Goal: Communication & Community: Answer question/provide support

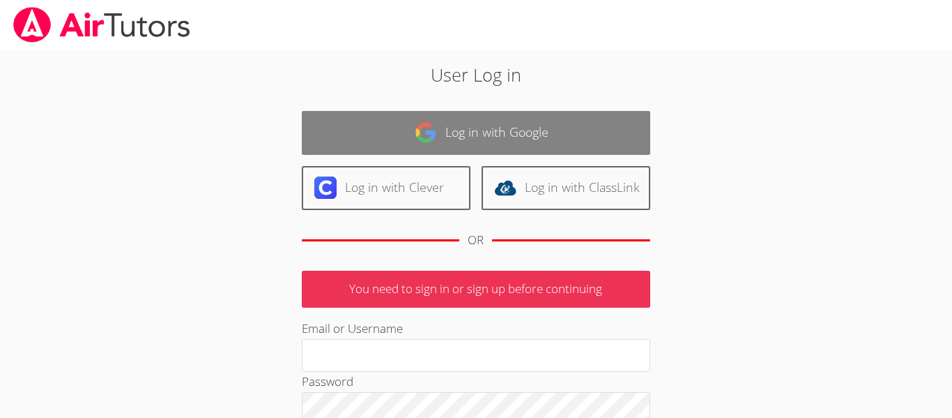
click at [418, 137] on img at bounding box center [426, 132] width 22 height 22
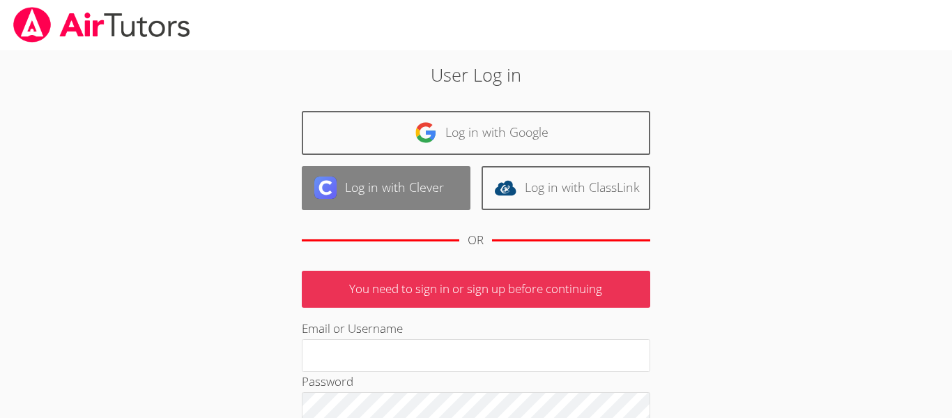
click at [385, 195] on link "Log in with Clever" at bounding box center [386, 188] width 169 height 44
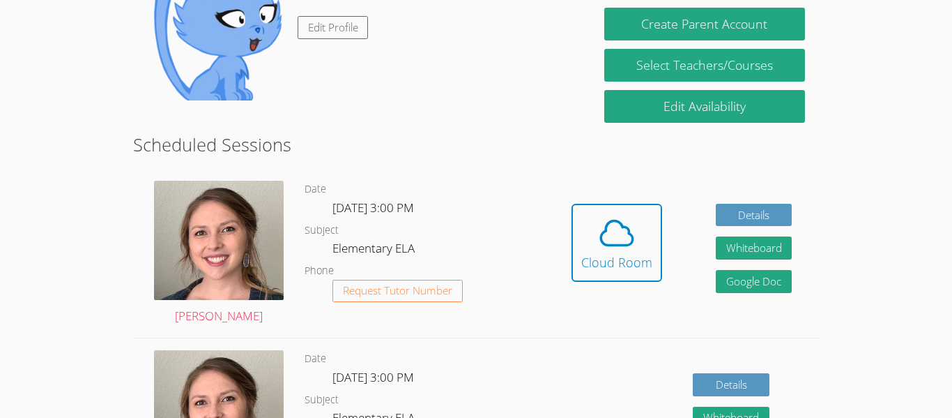
scroll to position [259, 0]
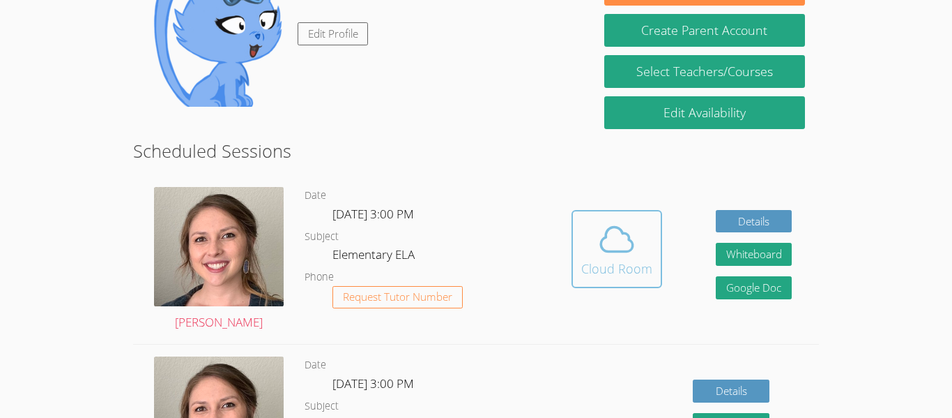
click at [631, 248] on icon at bounding box center [617, 239] width 32 height 24
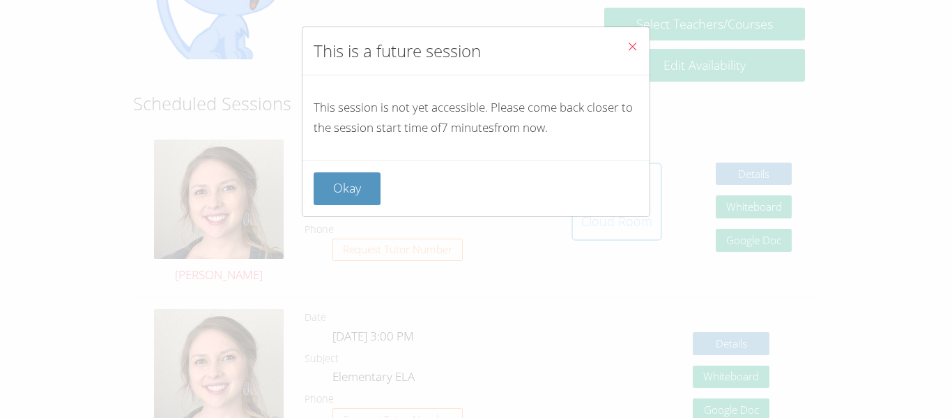
scroll to position [312, 0]
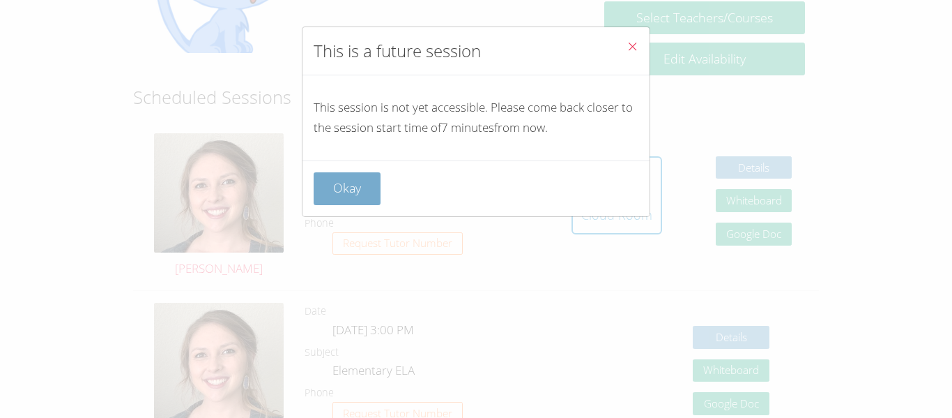
click at [342, 201] on button "Okay" at bounding box center [347, 188] width 67 height 33
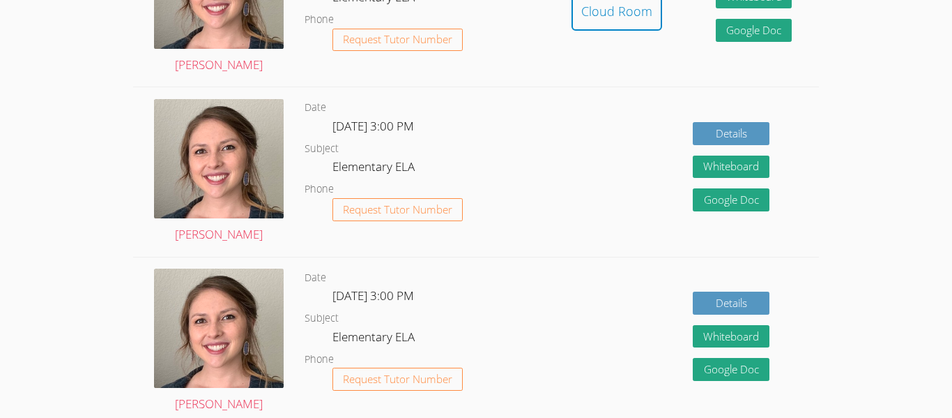
scroll to position [517, 0]
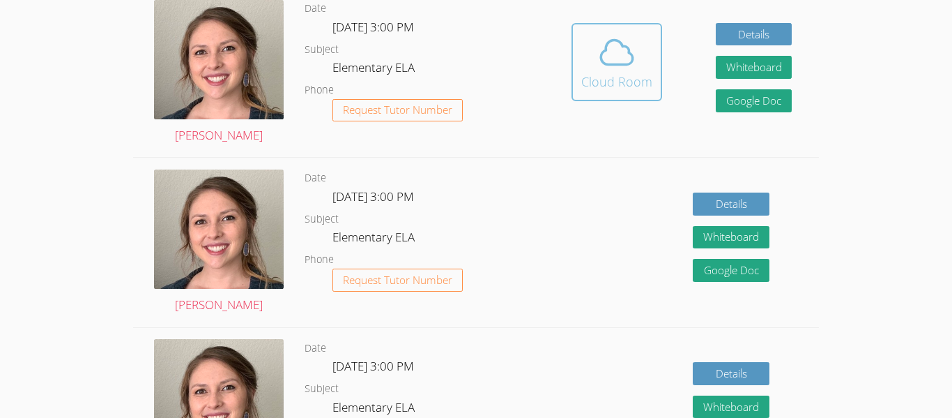
click at [607, 47] on icon at bounding box center [617, 52] width 39 height 39
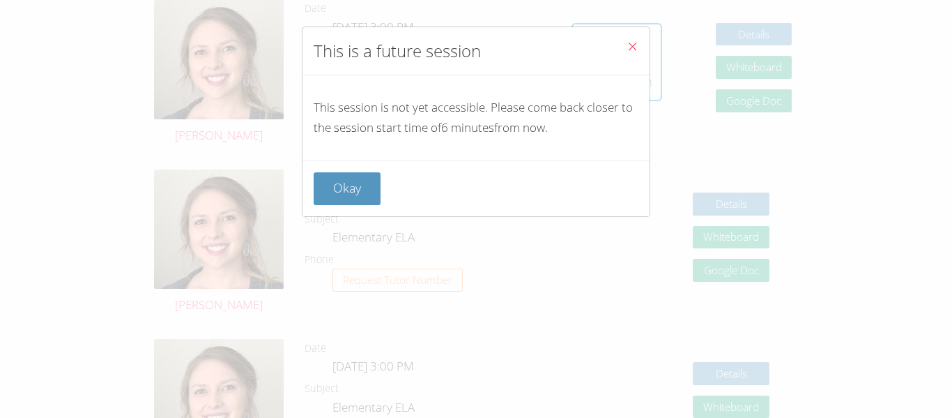
click at [630, 47] on icon "Close" at bounding box center [633, 46] width 12 height 12
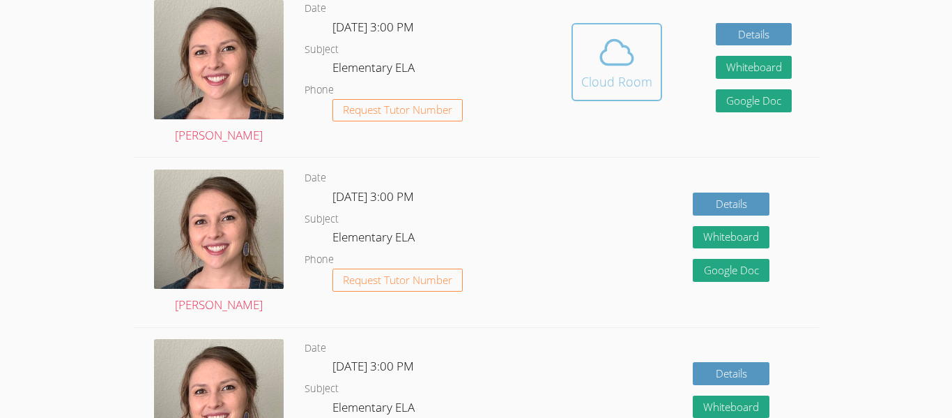
click at [636, 63] on span at bounding box center [616, 52] width 71 height 39
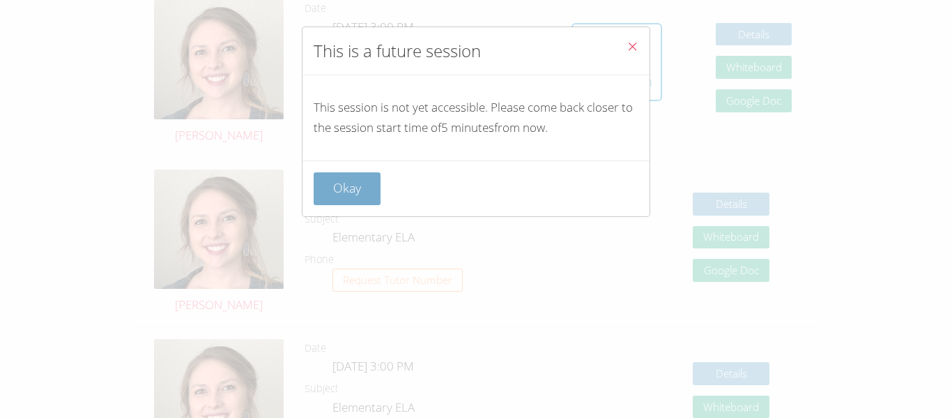
click at [359, 188] on button "Okay" at bounding box center [347, 188] width 67 height 33
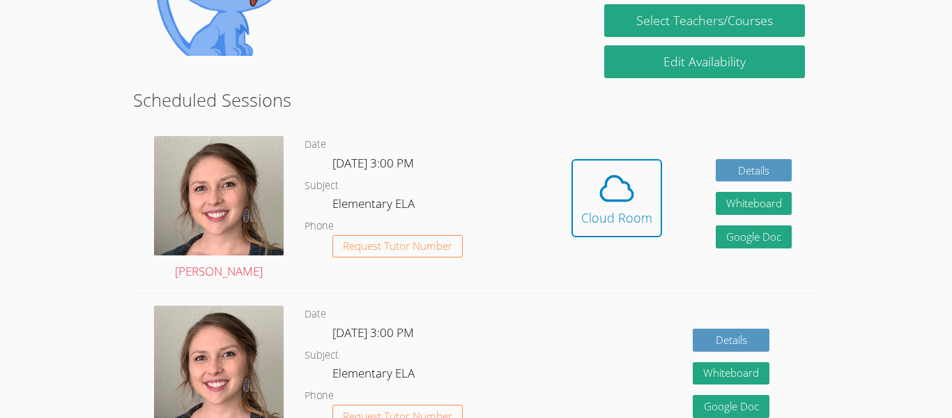
scroll to position [343, 0]
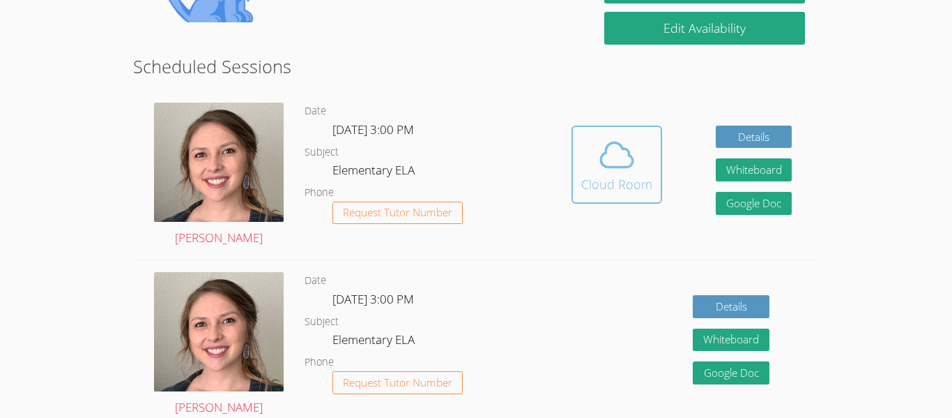
click at [592, 192] on div "Cloud Room" at bounding box center [616, 184] width 71 height 20
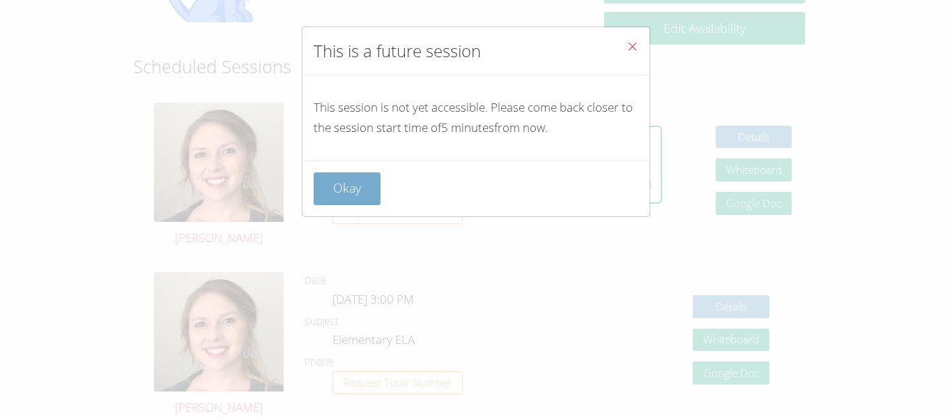
click at [330, 178] on button "Okay" at bounding box center [347, 188] width 67 height 33
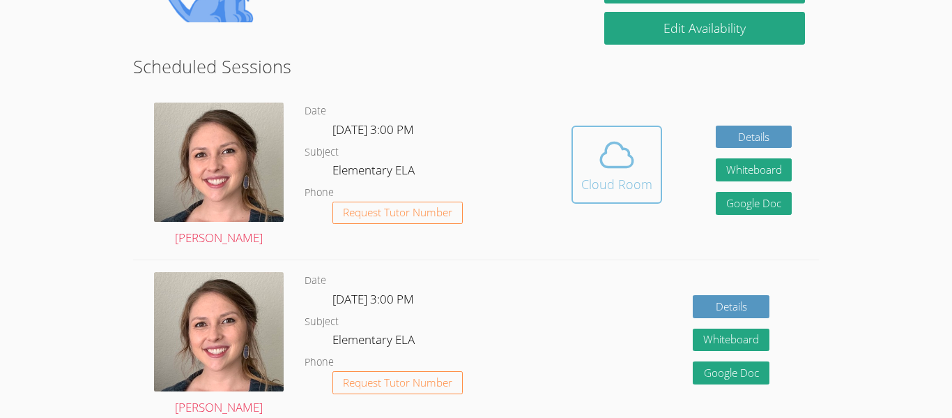
click at [618, 149] on icon at bounding box center [617, 154] width 39 height 39
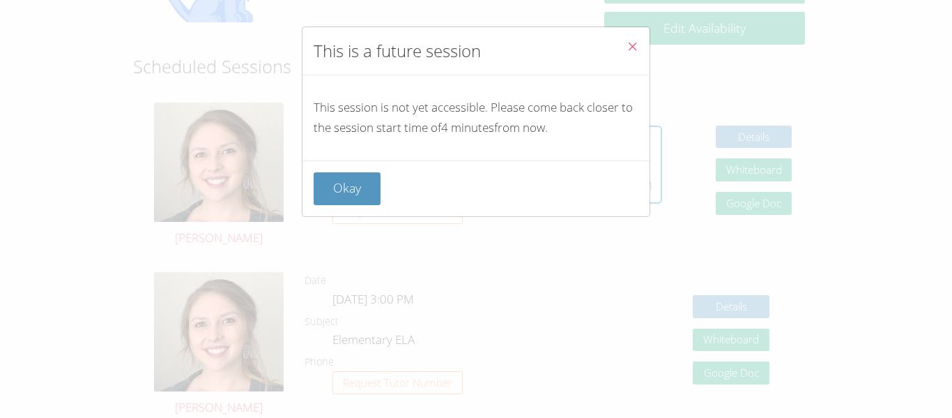
click at [628, 40] on icon "Close" at bounding box center [633, 46] width 12 height 12
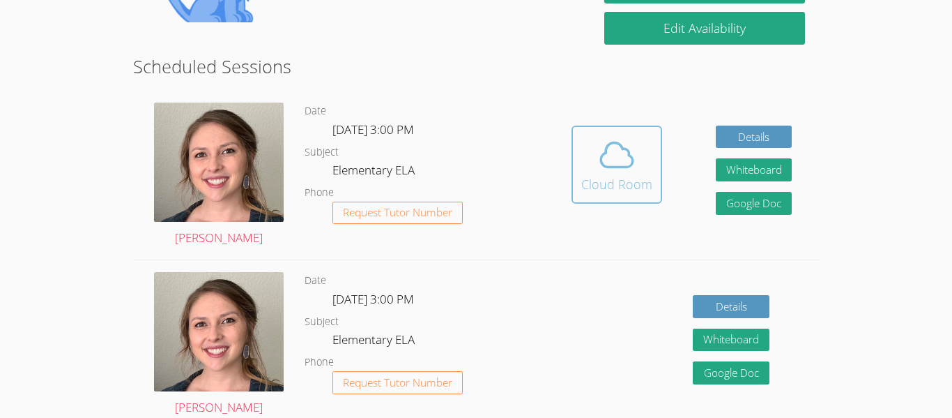
click at [588, 148] on span at bounding box center [616, 154] width 71 height 39
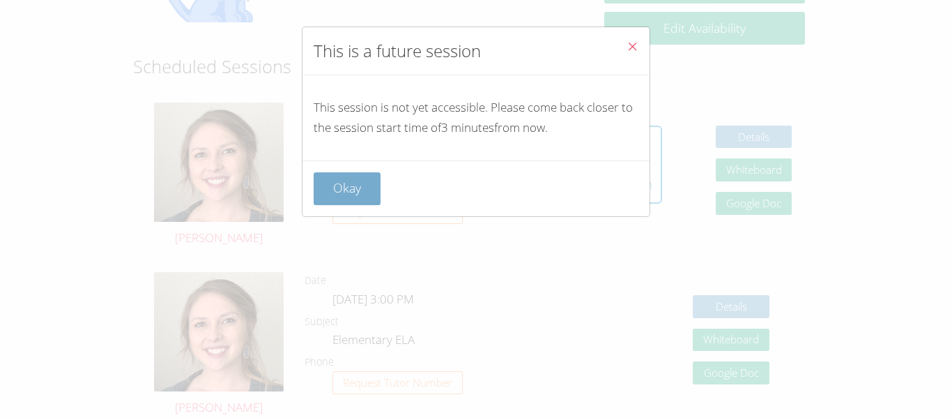
click at [364, 188] on button "Okay" at bounding box center [347, 188] width 67 height 33
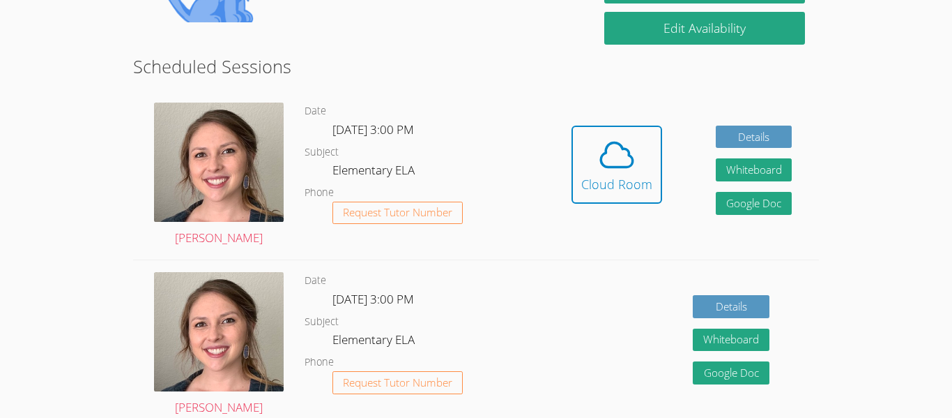
click at [581, 218] on div "Hidden Cloud Room" at bounding box center [617, 175] width 91 height 99
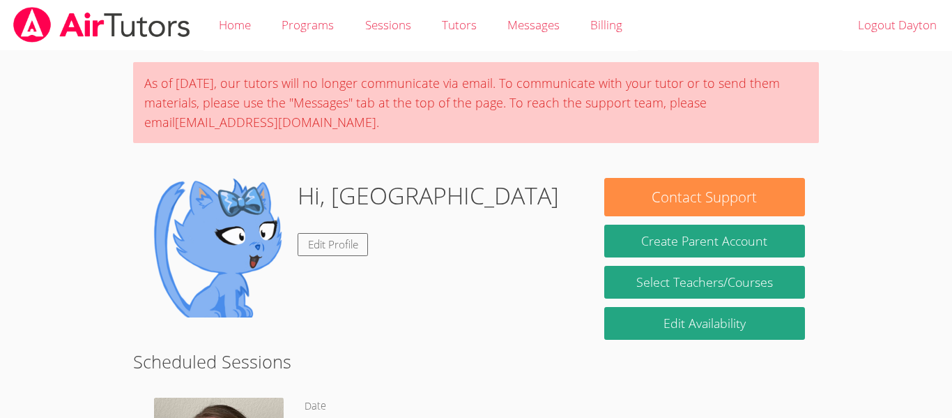
scroll to position [295, 0]
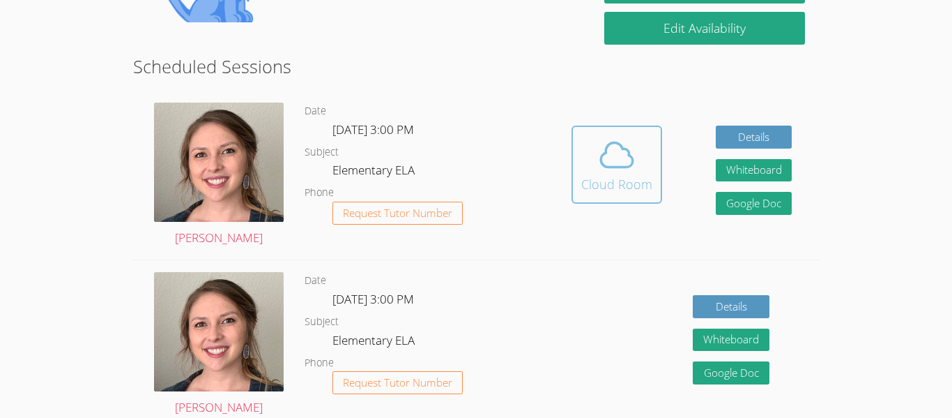
click at [602, 169] on icon at bounding box center [617, 154] width 39 height 39
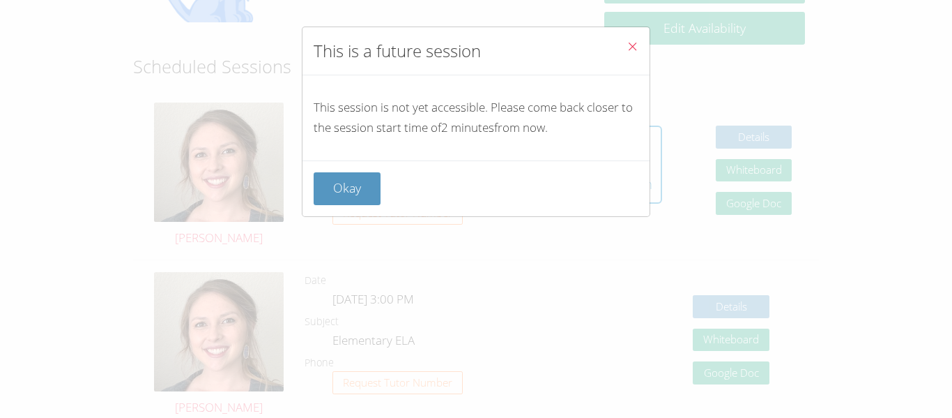
click at [639, 52] on button "Close" at bounding box center [633, 48] width 34 height 43
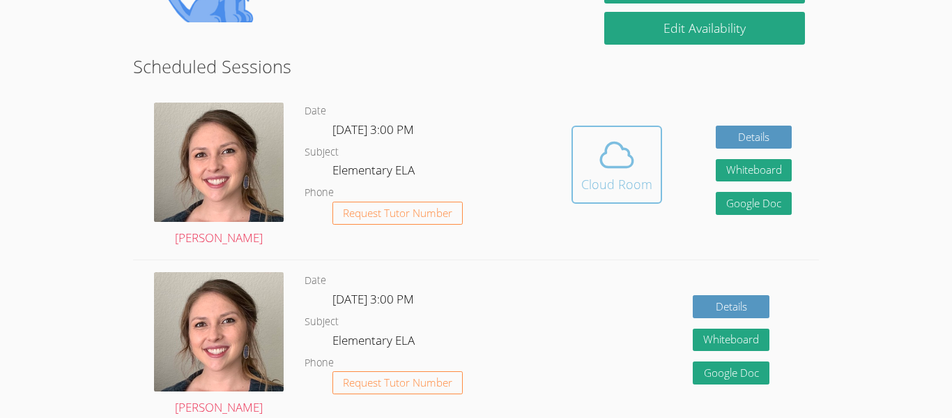
click at [616, 136] on icon at bounding box center [617, 154] width 39 height 39
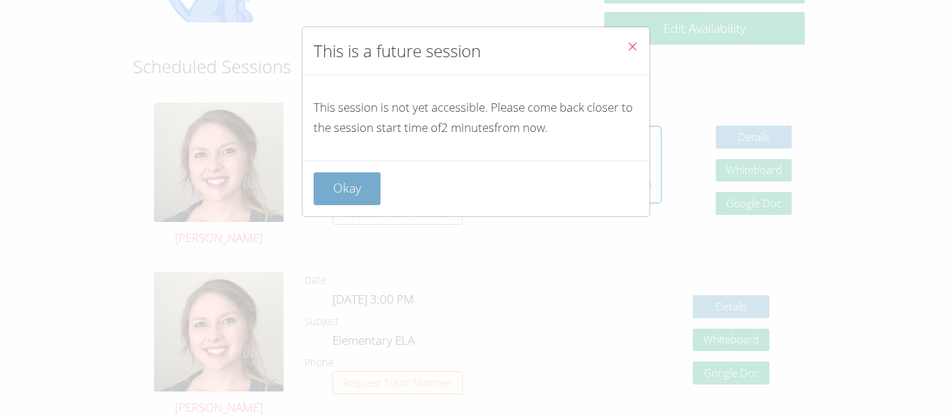
click at [376, 173] on button "Okay" at bounding box center [347, 188] width 67 height 33
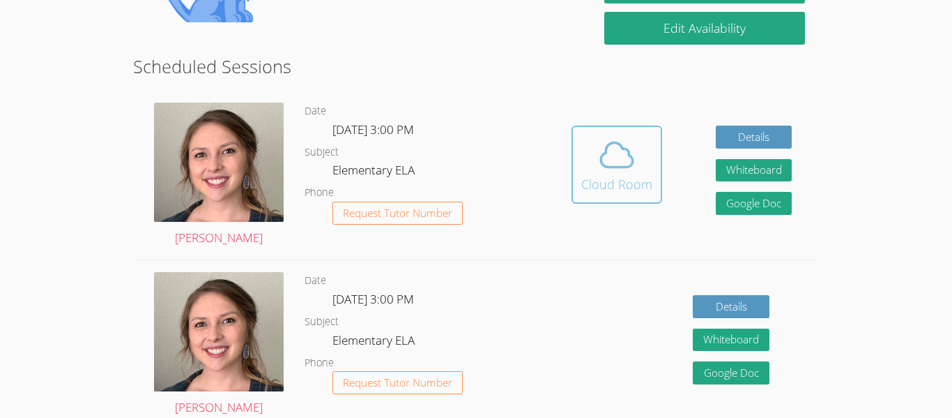
click at [616, 178] on div "Cloud Room" at bounding box center [616, 184] width 71 height 20
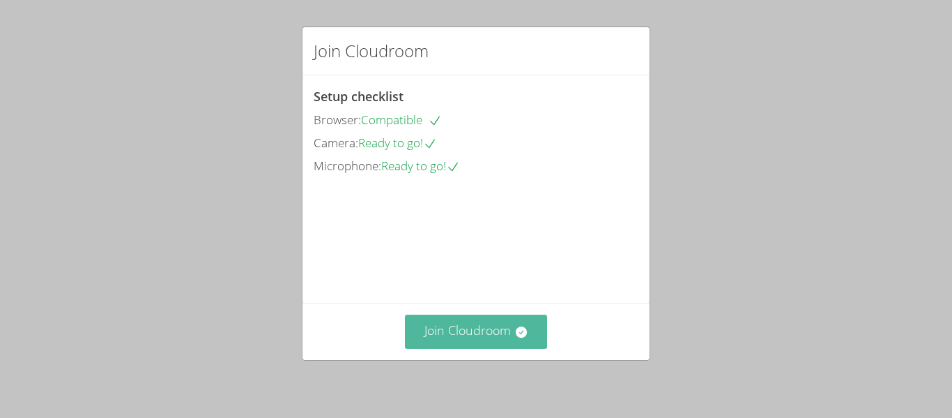
click at [501, 328] on button "Join Cloudroom" at bounding box center [476, 331] width 143 height 34
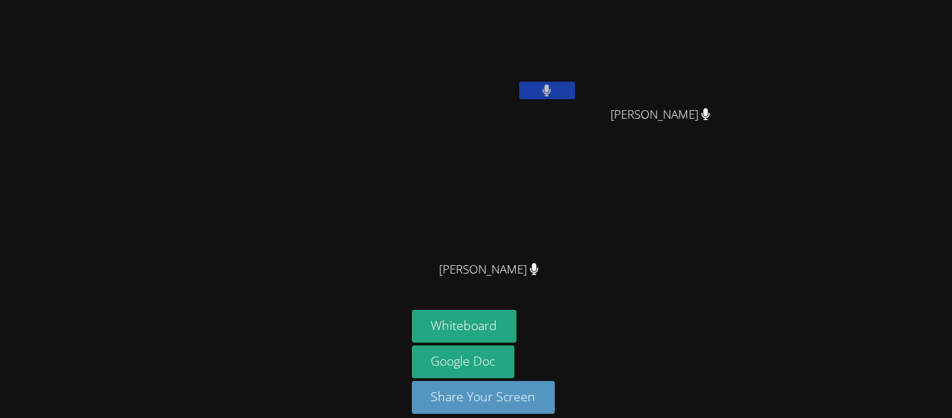
click at [528, 88] on button at bounding box center [547, 90] width 56 height 17
click at [534, 86] on button at bounding box center [547, 90] width 56 height 17
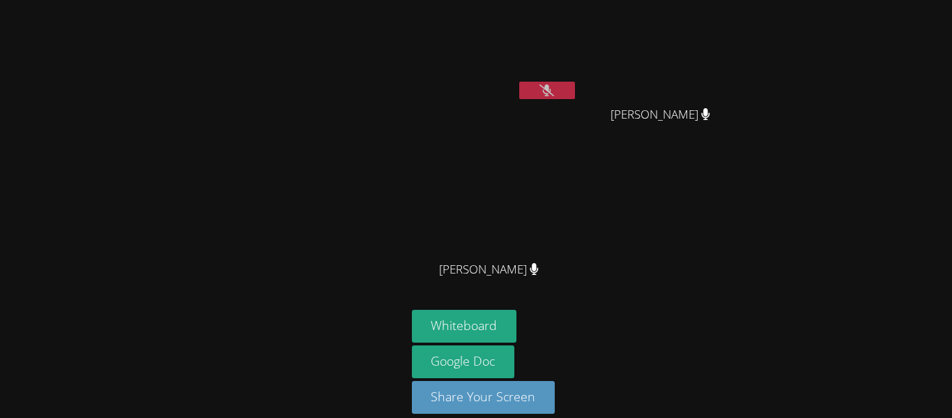
click at [492, 86] on video at bounding box center [495, 52] width 166 height 93
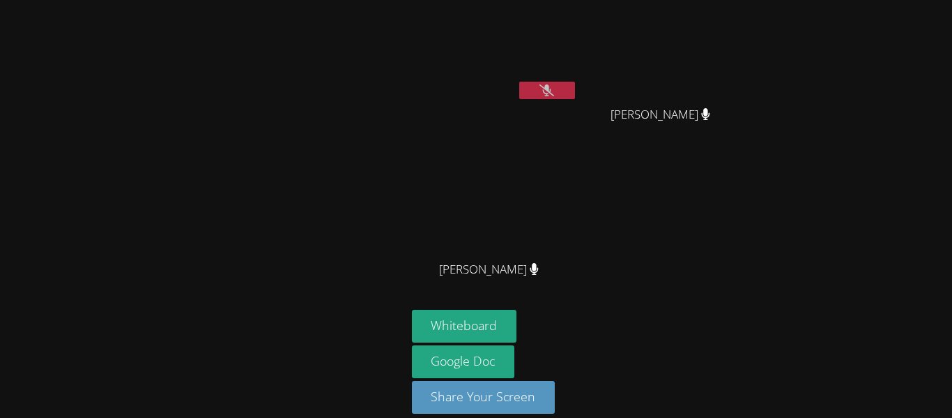
click at [492, 86] on video at bounding box center [495, 52] width 166 height 93
click at [543, 85] on icon at bounding box center [547, 90] width 15 height 12
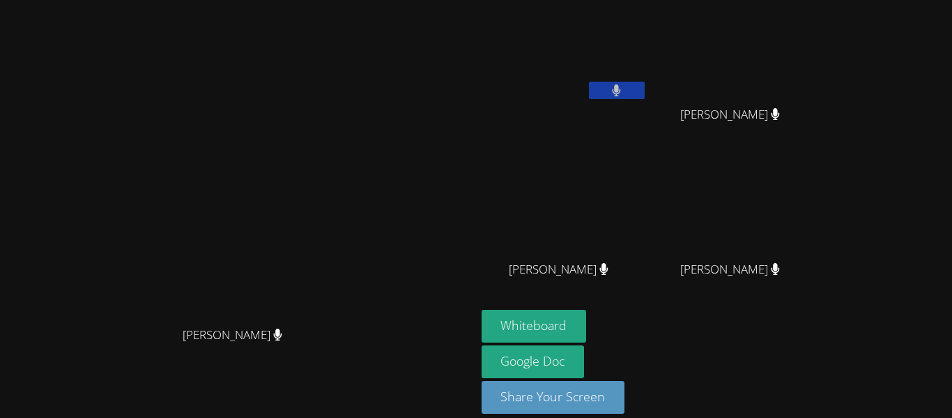
click at [573, 50] on video at bounding box center [565, 52] width 166 height 93
click at [587, 315] on button "Whiteboard" at bounding box center [534, 326] width 105 height 33
click at [244, 121] on video at bounding box center [237, 188] width 209 height 261
click at [237, 96] on video at bounding box center [237, 188] width 209 height 261
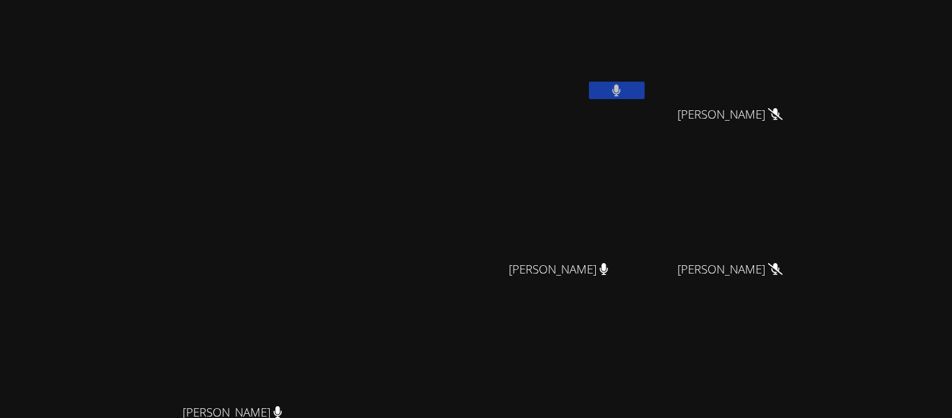
click at [645, 87] on button at bounding box center [617, 90] width 56 height 17
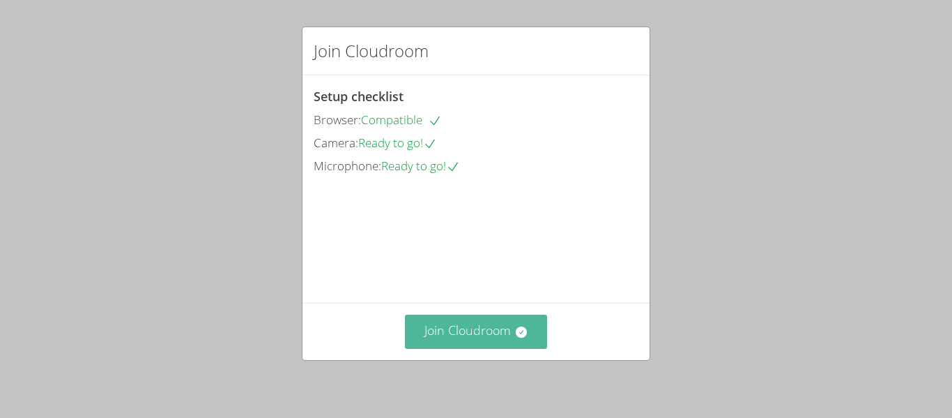
click at [475, 326] on button "Join Cloudroom" at bounding box center [476, 331] width 143 height 34
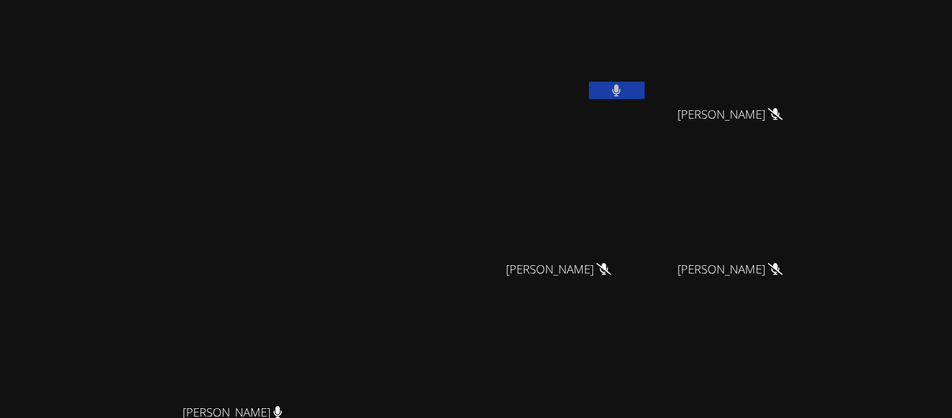
click at [645, 98] on button at bounding box center [617, 90] width 56 height 17
click at [624, 91] on icon at bounding box center [616, 90] width 15 height 12
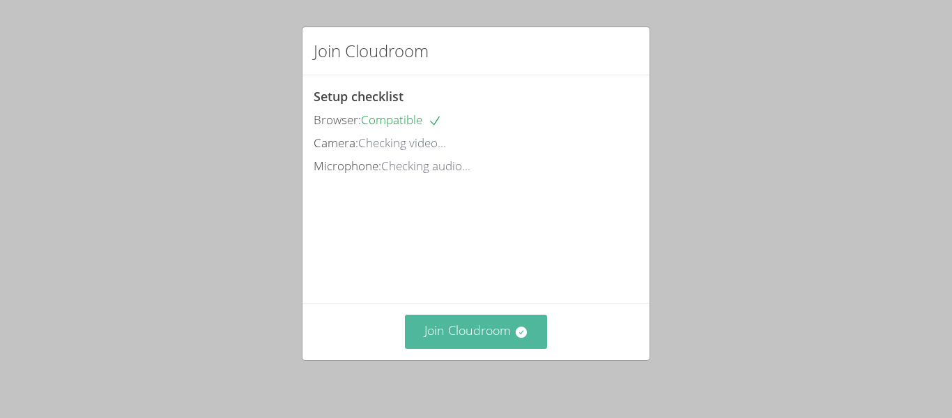
click at [452, 347] on button "Join Cloudroom" at bounding box center [476, 331] width 143 height 34
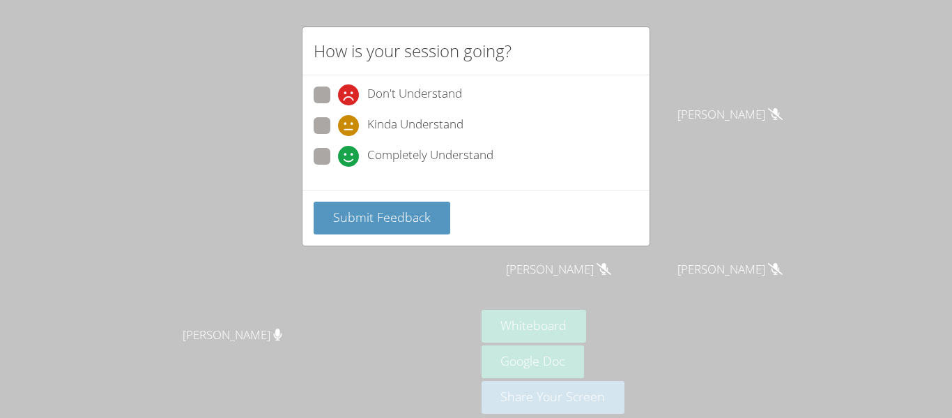
click at [297, 163] on div "How is your session going? Don't Understand Kinda Understand Completely Underst…" at bounding box center [476, 209] width 952 height 418
click at [338, 167] on span at bounding box center [338, 167] width 0 height 0
click at [338, 153] on input "Completely Understand" at bounding box center [344, 154] width 12 height 12
radio input "true"
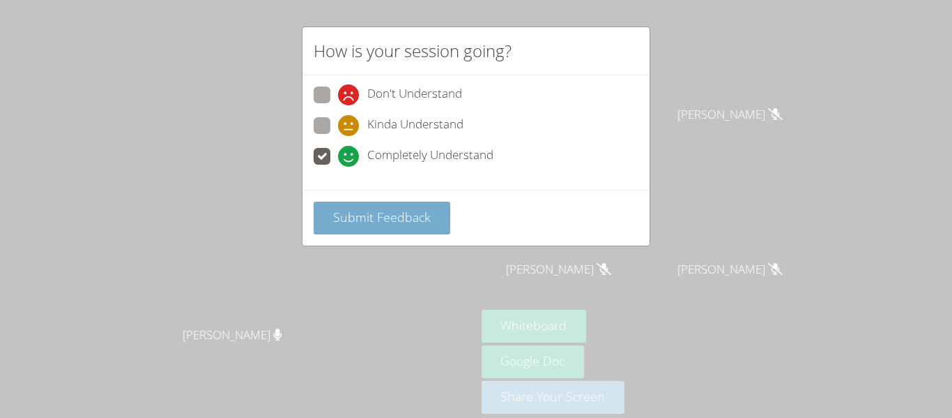
click at [367, 227] on button "Submit Feedback" at bounding box center [382, 217] width 137 height 33
